Goal: Task Accomplishment & Management: Manage account settings

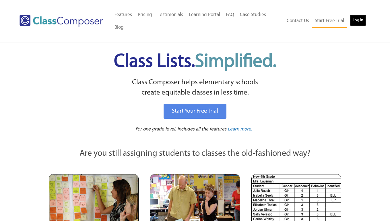
click at [358, 15] on link "Log In" at bounding box center [358, 20] width 16 height 11
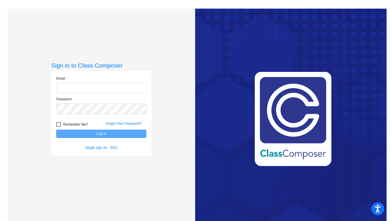
type input "[PERSON_NAME][EMAIL_ADDRESS][PERSON_NAME][DOMAIN_NAME]"
click at [115, 135] on button "Log In" at bounding box center [101, 133] width 90 height 8
